Goal: Information Seeking & Learning: Find specific page/section

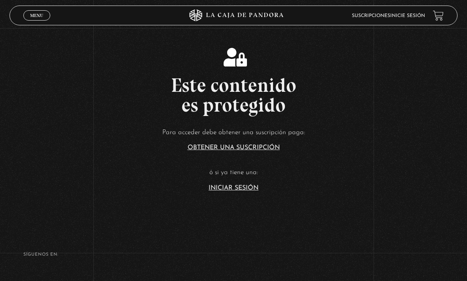
click at [239, 179] on p "ó si ya tiene una:" at bounding box center [233, 173] width 467 height 12
click at [242, 191] on link "Iniciar Sesión" at bounding box center [234, 188] width 50 height 6
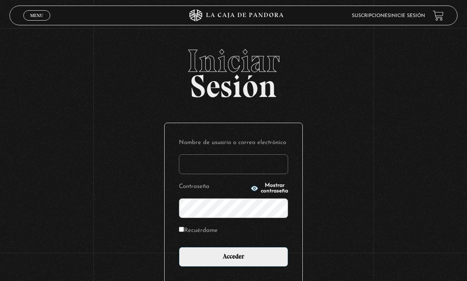
type input "Alyb007"
click at [234, 261] on input "Acceder" at bounding box center [233, 257] width 109 height 20
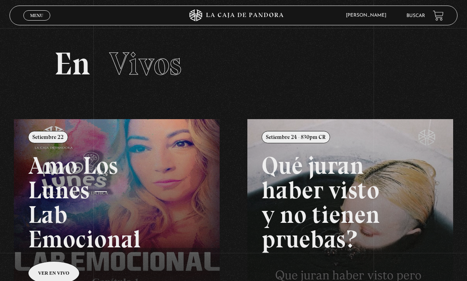
click at [35, 14] on span "Menu" at bounding box center [36, 15] width 13 height 5
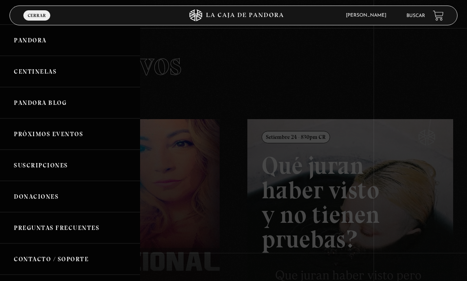
click at [212, 105] on div at bounding box center [233, 140] width 467 height 281
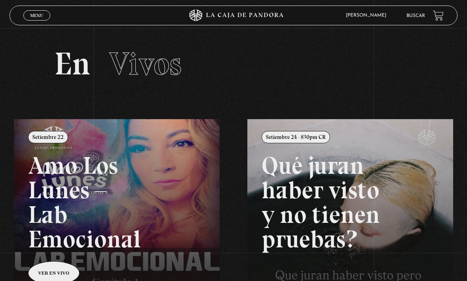
scroll to position [19, 0]
click at [416, 16] on link "Buscar" at bounding box center [416, 15] width 19 height 5
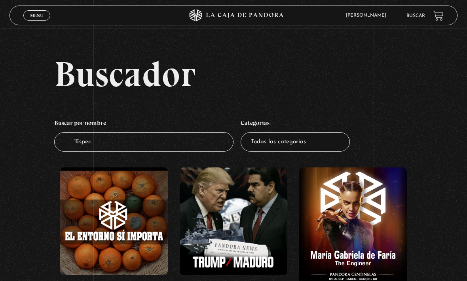
type input "'Especi"
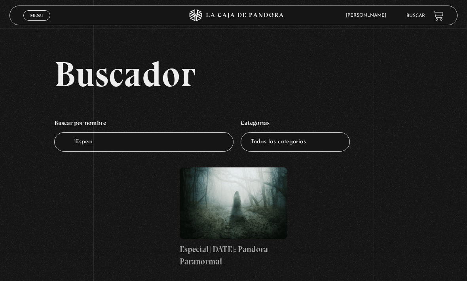
scroll to position [2, 0]
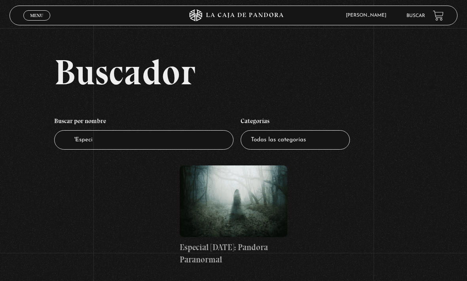
click at [233, 207] on figure at bounding box center [234, 201] width 108 height 72
